Goal: Obtain resource: Obtain resource

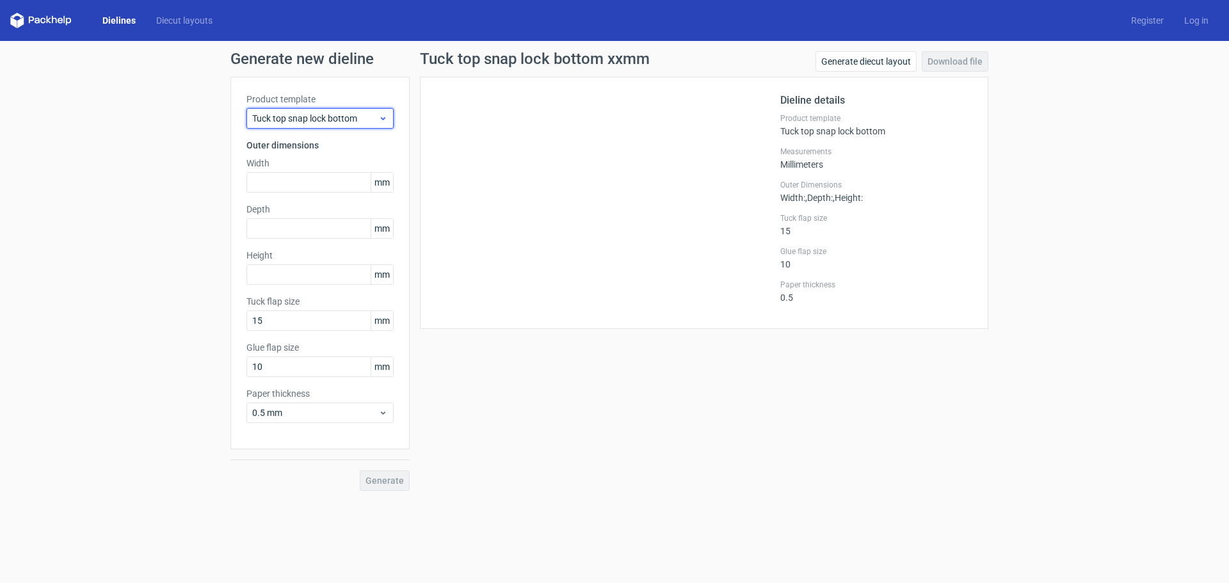
click at [372, 118] on span "Tuck top snap lock bottom" at bounding box center [315, 118] width 126 height 13
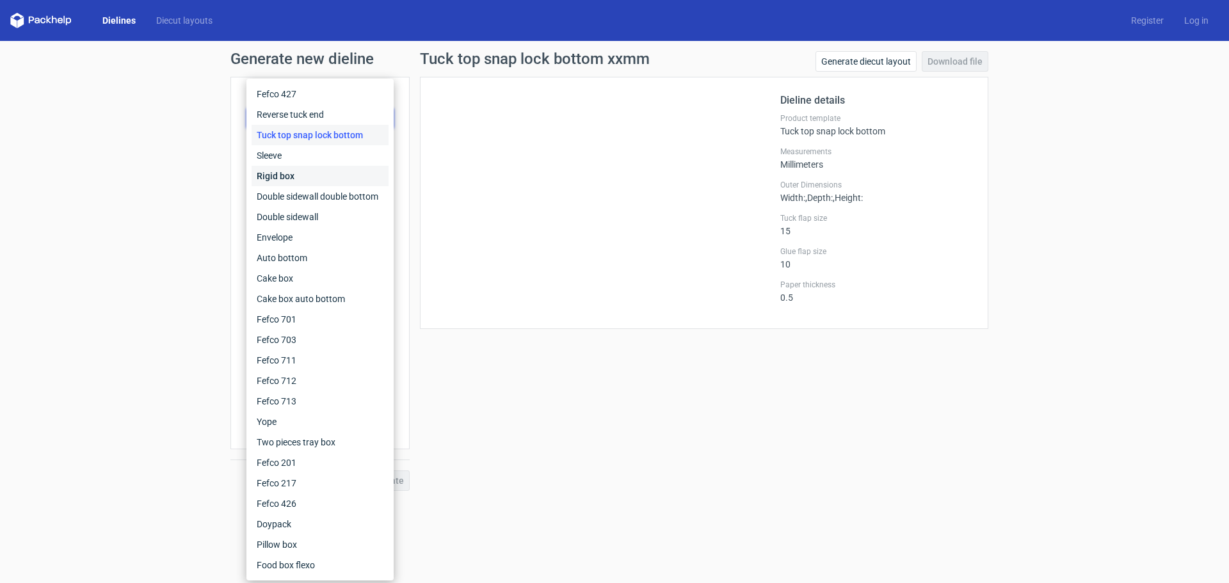
click at [270, 173] on div "Rigid box" at bounding box center [320, 176] width 137 height 20
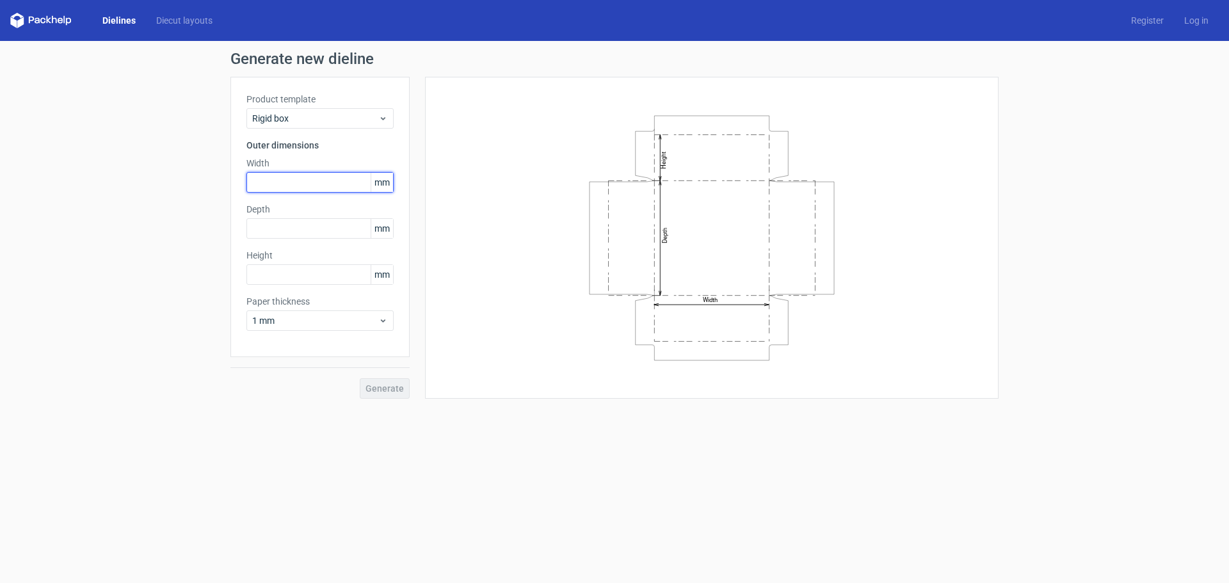
click at [273, 181] on input "text" at bounding box center [319, 182] width 147 height 20
type input "295"
type input "350"
type input "60"
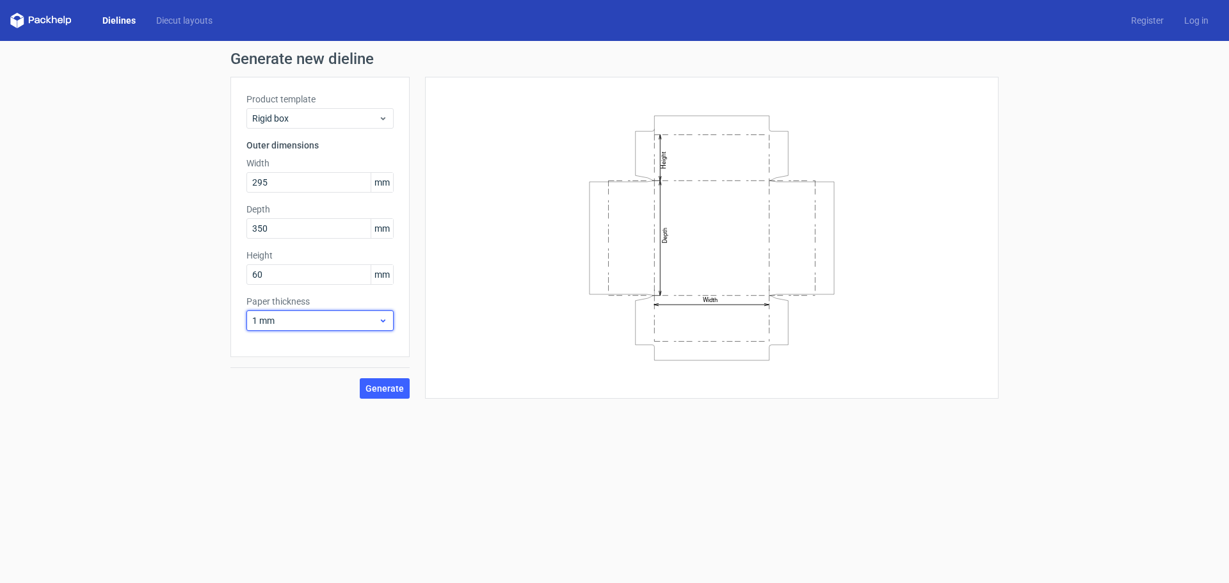
click at [299, 322] on span "1 mm" at bounding box center [315, 320] width 126 height 13
click at [289, 413] on div "1.5 mm" at bounding box center [320, 410] width 137 height 20
click at [368, 387] on span "Generate" at bounding box center [385, 388] width 38 height 9
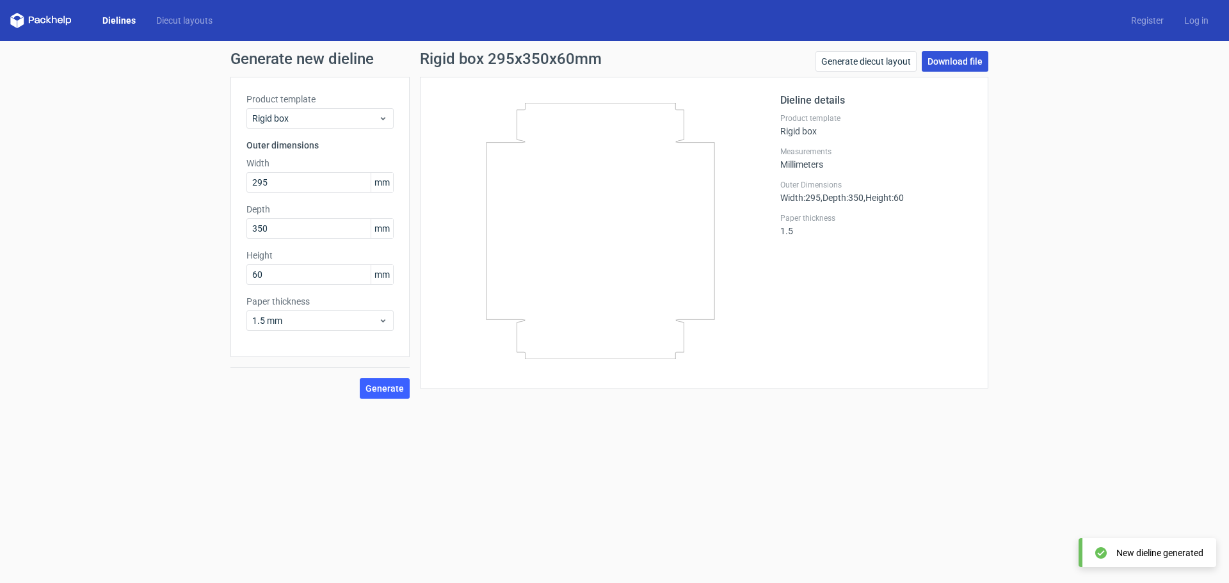
click at [937, 63] on link "Download file" at bounding box center [955, 61] width 67 height 20
